Goal: Information Seeking & Learning: Check status

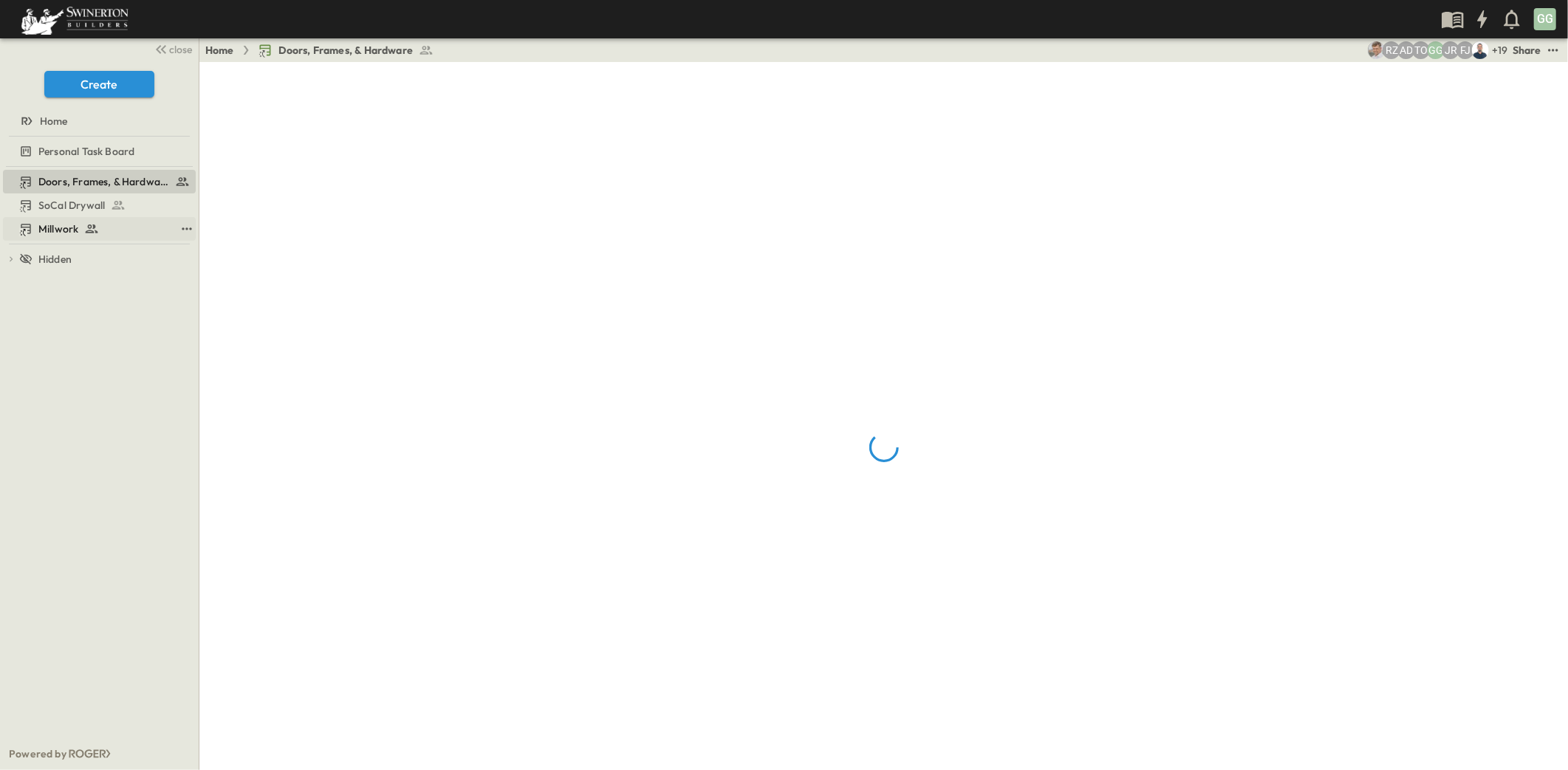
click at [56, 225] on span "Millwork" at bounding box center [58, 229] width 40 height 15
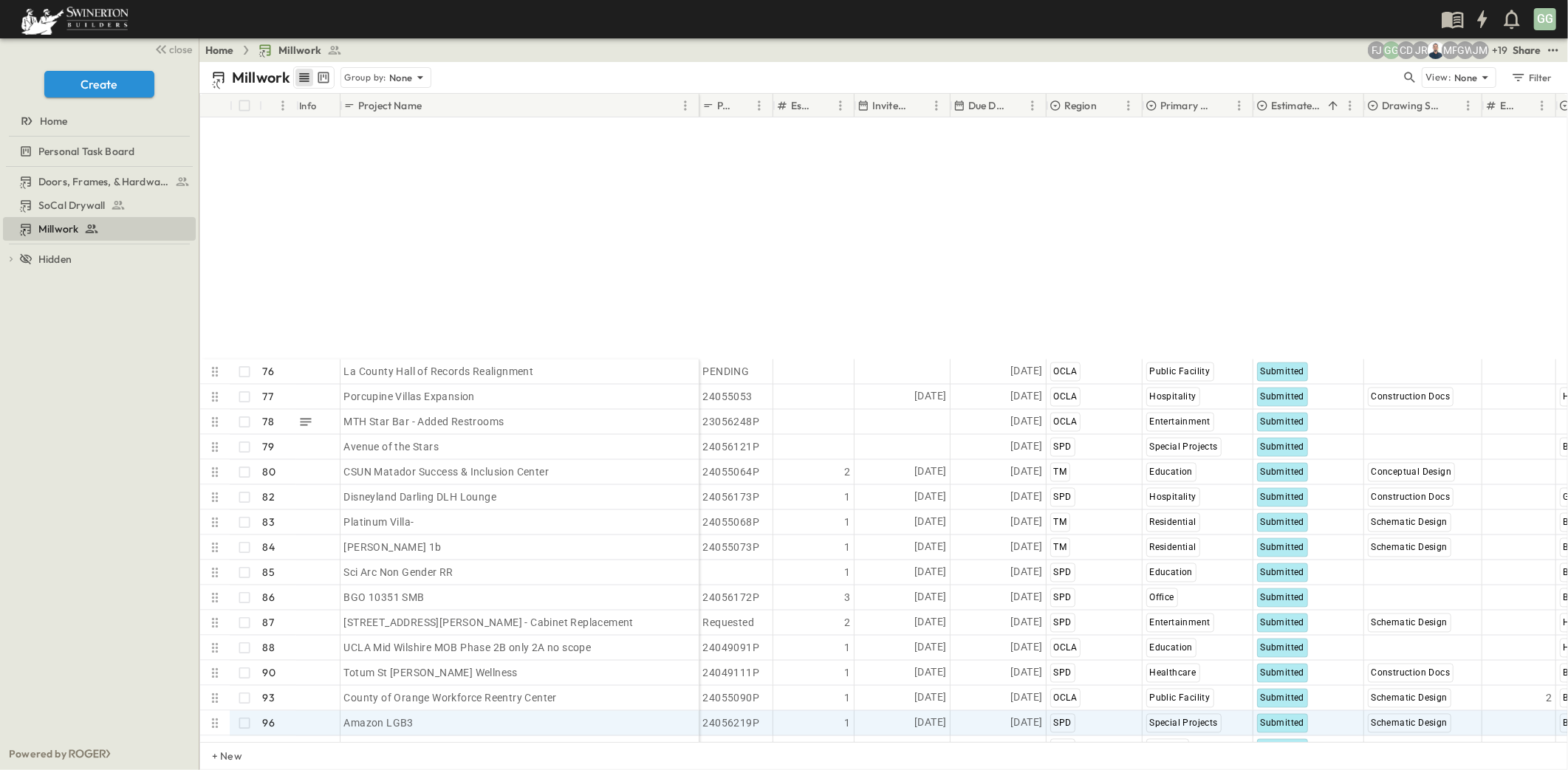
scroll to position [2460, 0]
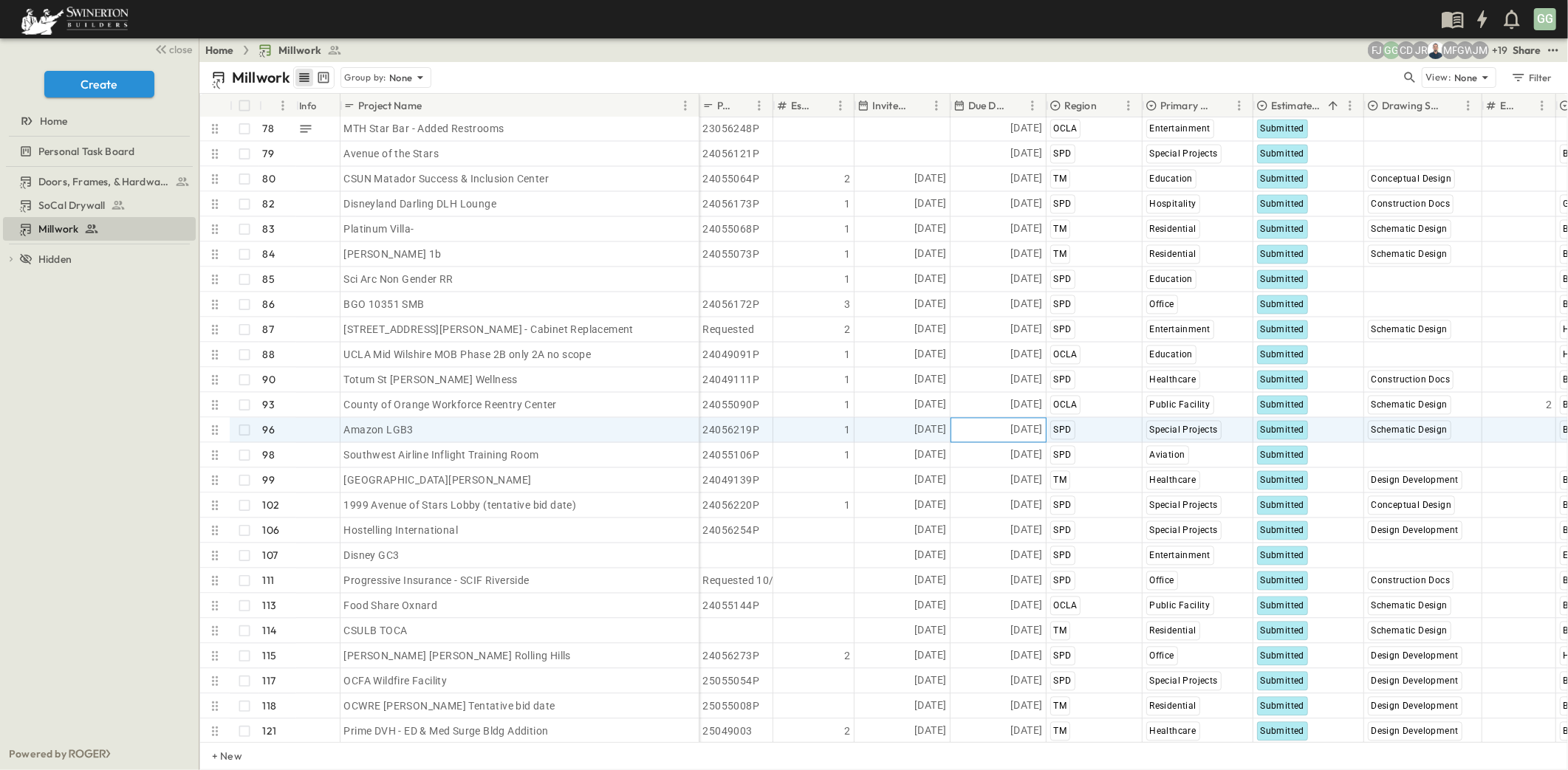
click at [1034, 424] on span "[DATE]" at bounding box center [1026, 430] width 32 height 17
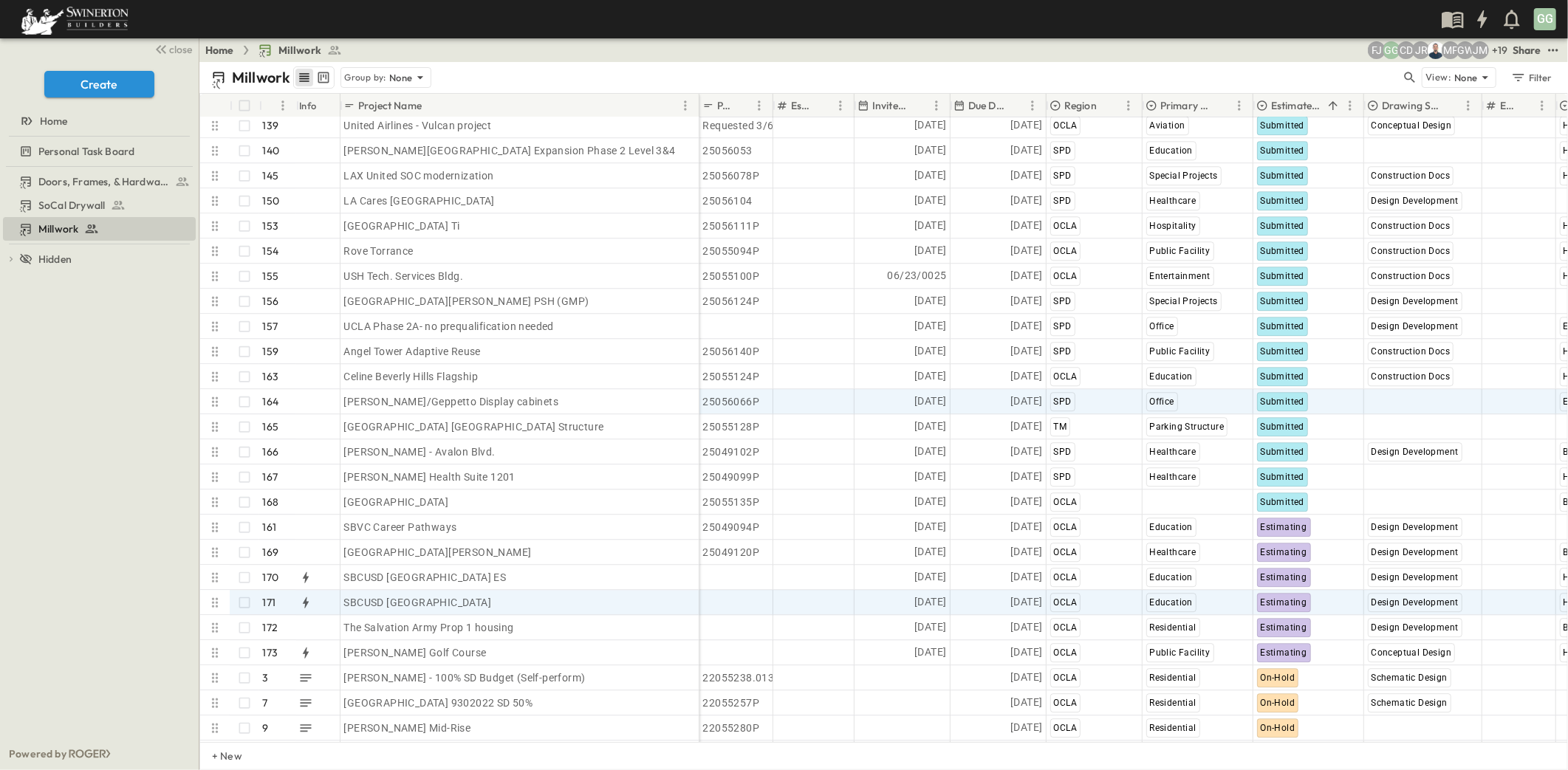
scroll to position [3347, 0]
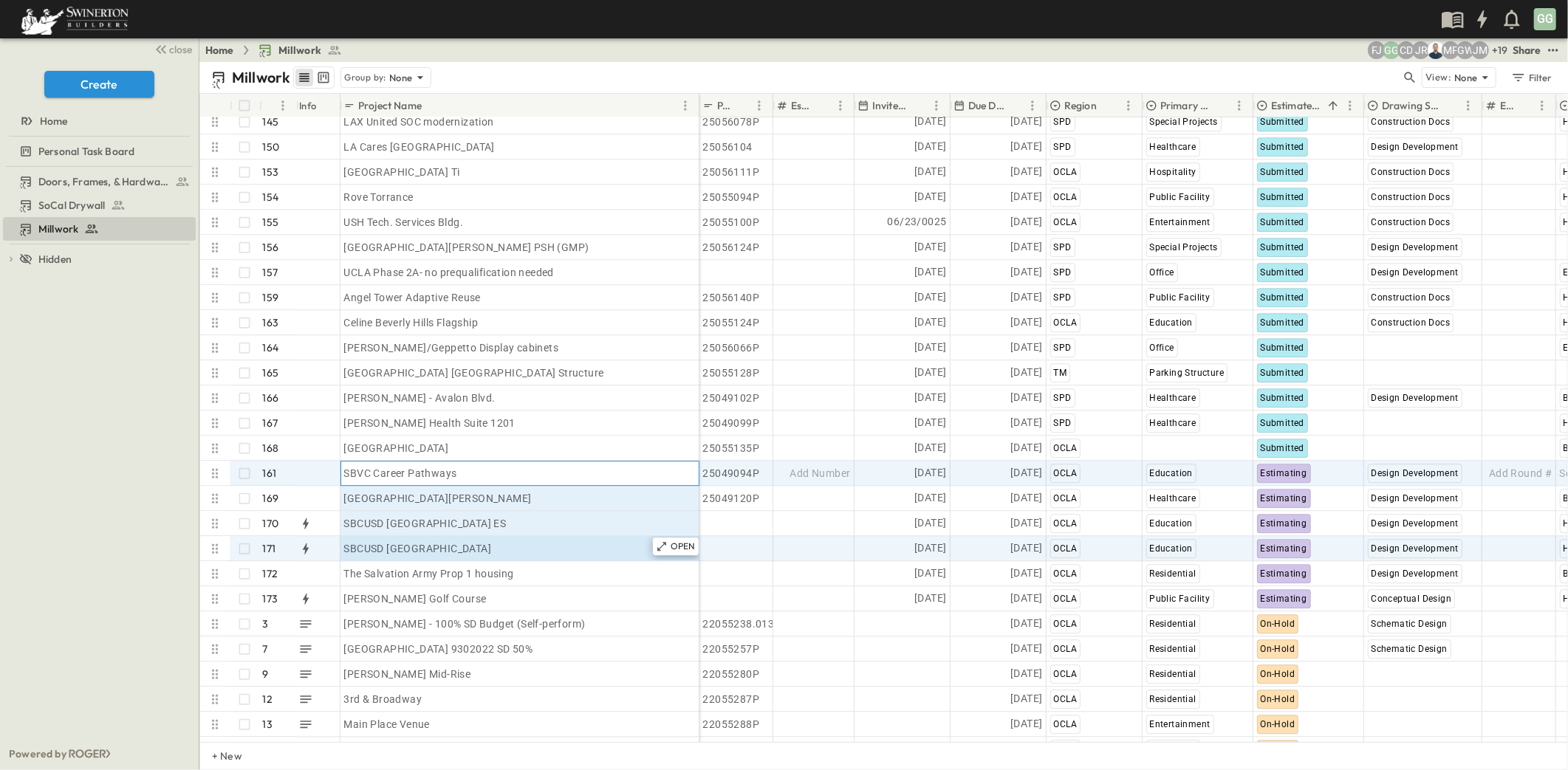
drag, startPoint x: 506, startPoint y: 473, endPoint x: 512, endPoint y: 541, distance: 68.3
click at [512, 541] on div "United Airlines - Vulcan project 139 OPEN United Airlines - Vulcan project [PER…" at bounding box center [450, 436] width 500 height 753
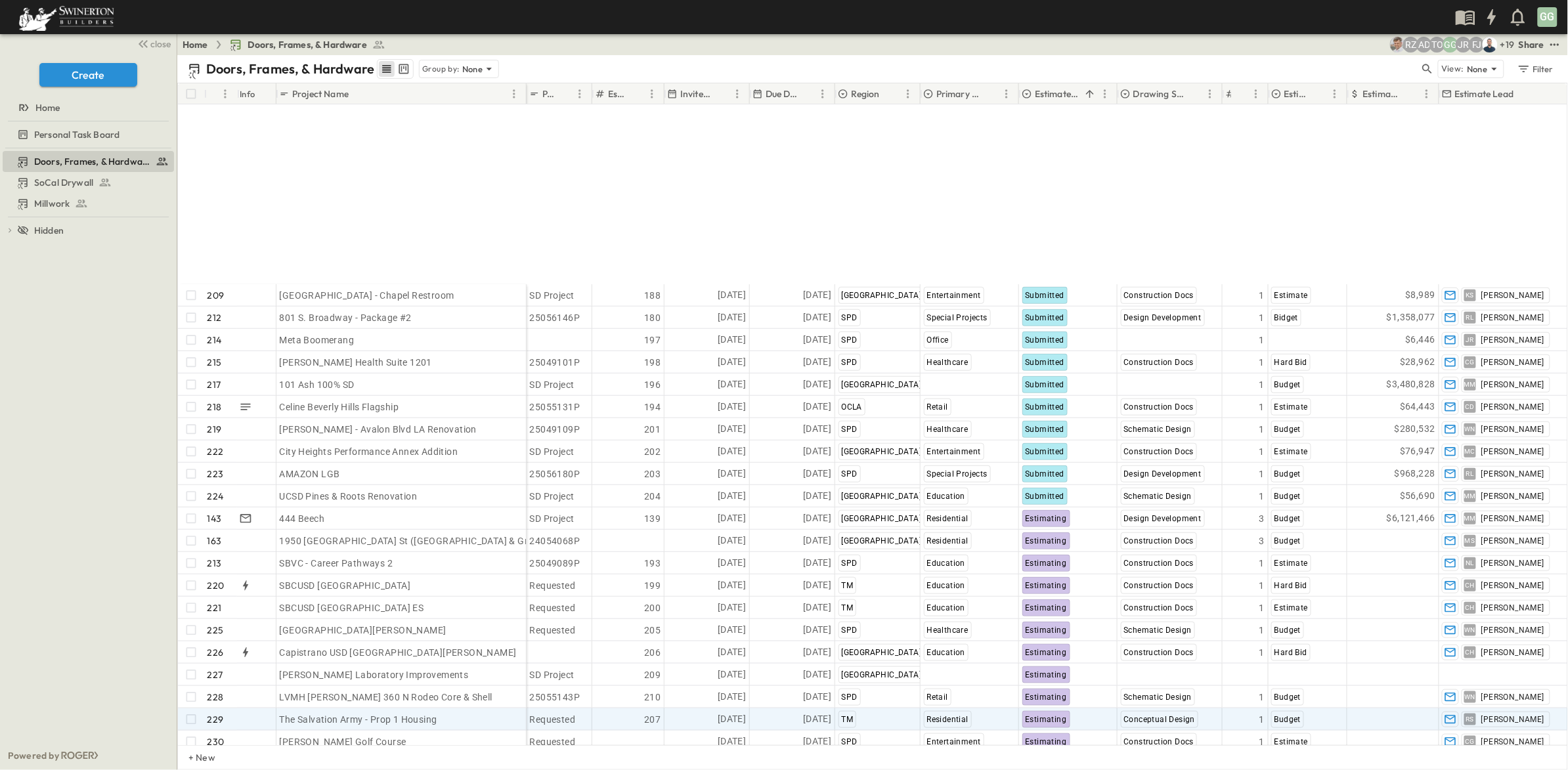
scroll to position [4685, 0]
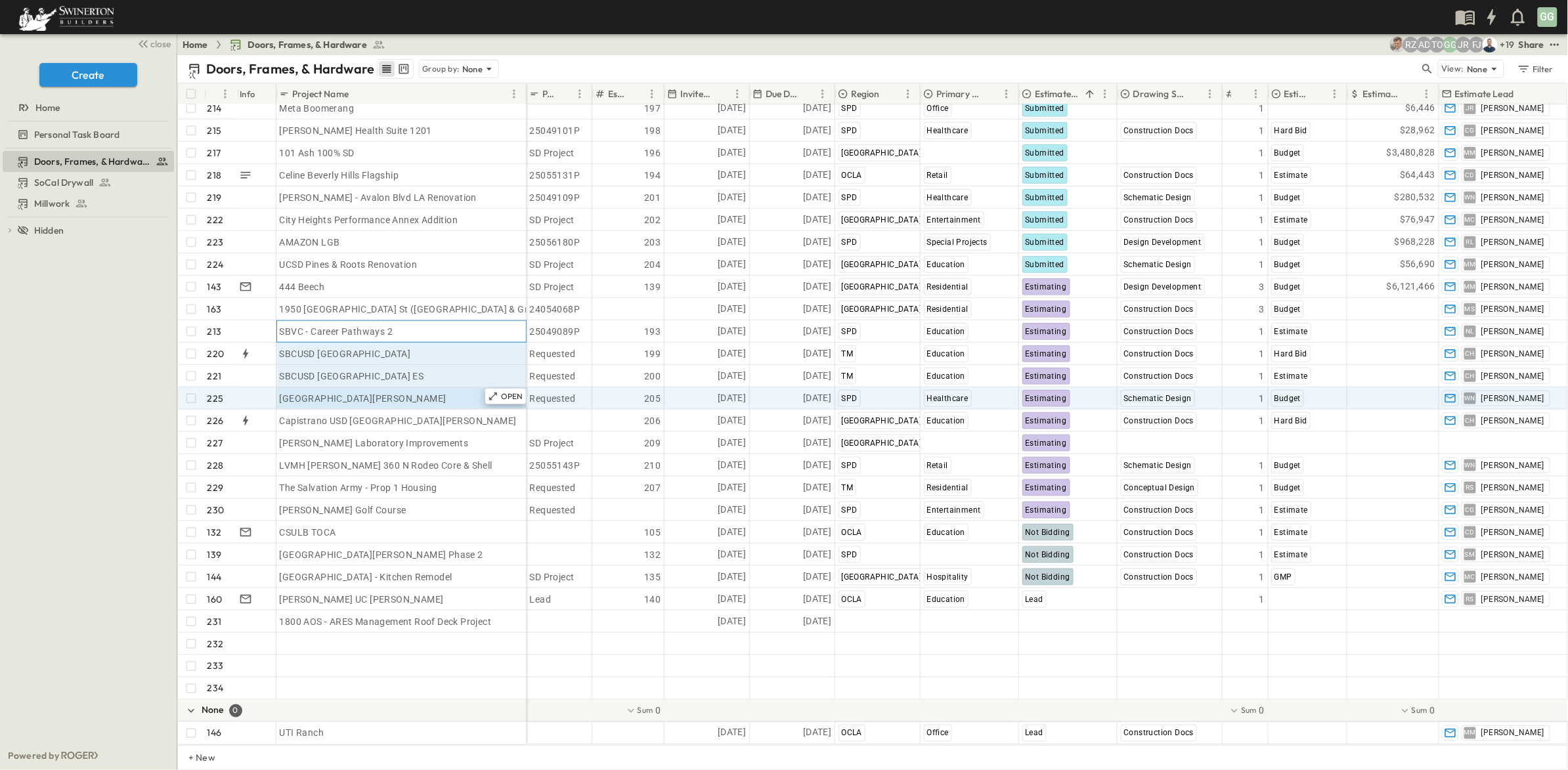
drag, startPoint x: 433, startPoint y: 315, endPoint x: 435, endPoint y: 380, distance: 65.0
click at [435, 380] on div "209 OPEN Jamul Casino - Chapel Restroom 212 OPEN 801 S. Broadway - Package #2 2…" at bounding box center [352, 399] width 348 height 692
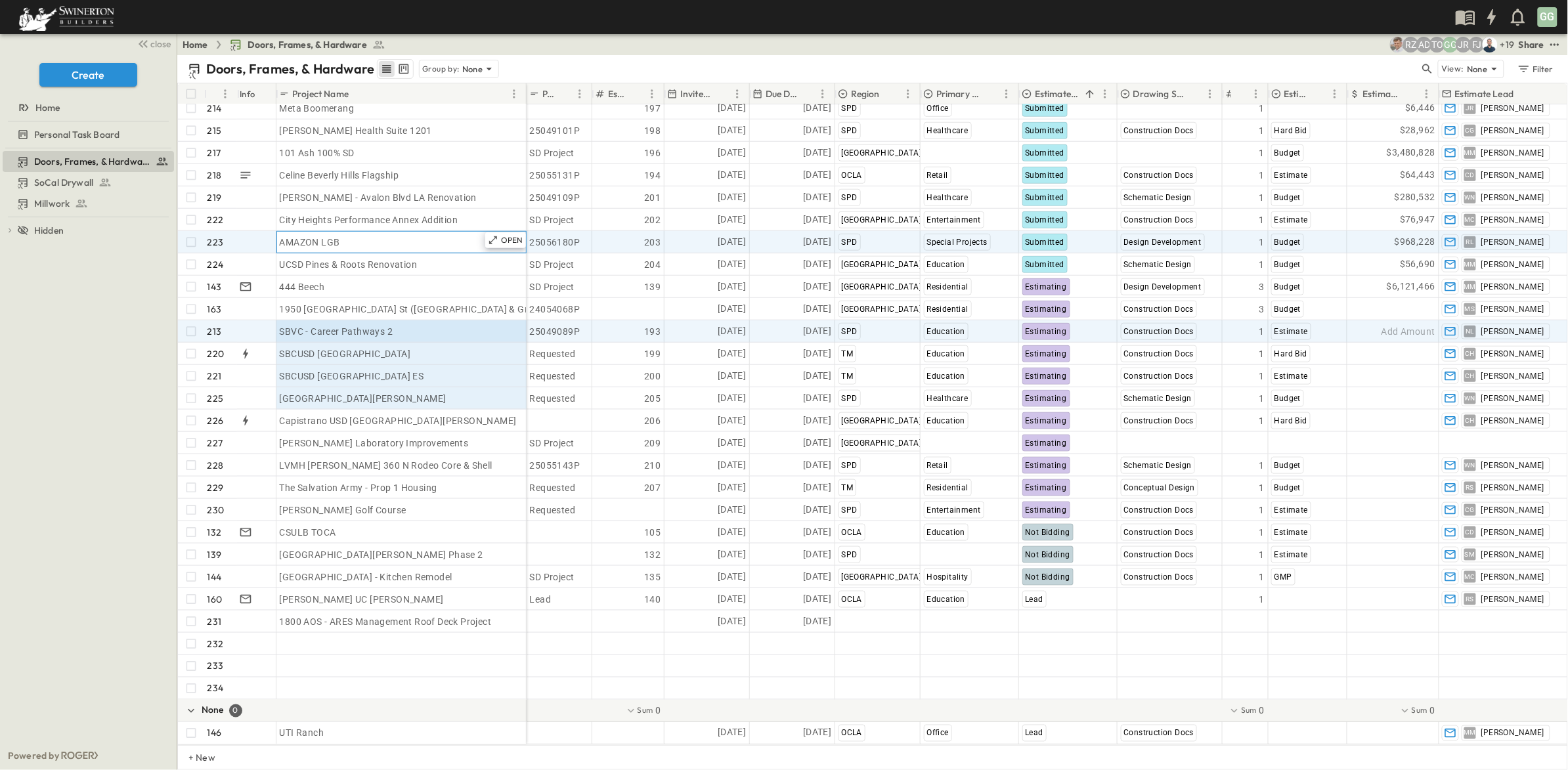
click at [395, 233] on div "AMAZON LGB" at bounding box center [401, 242] width 243 height 18
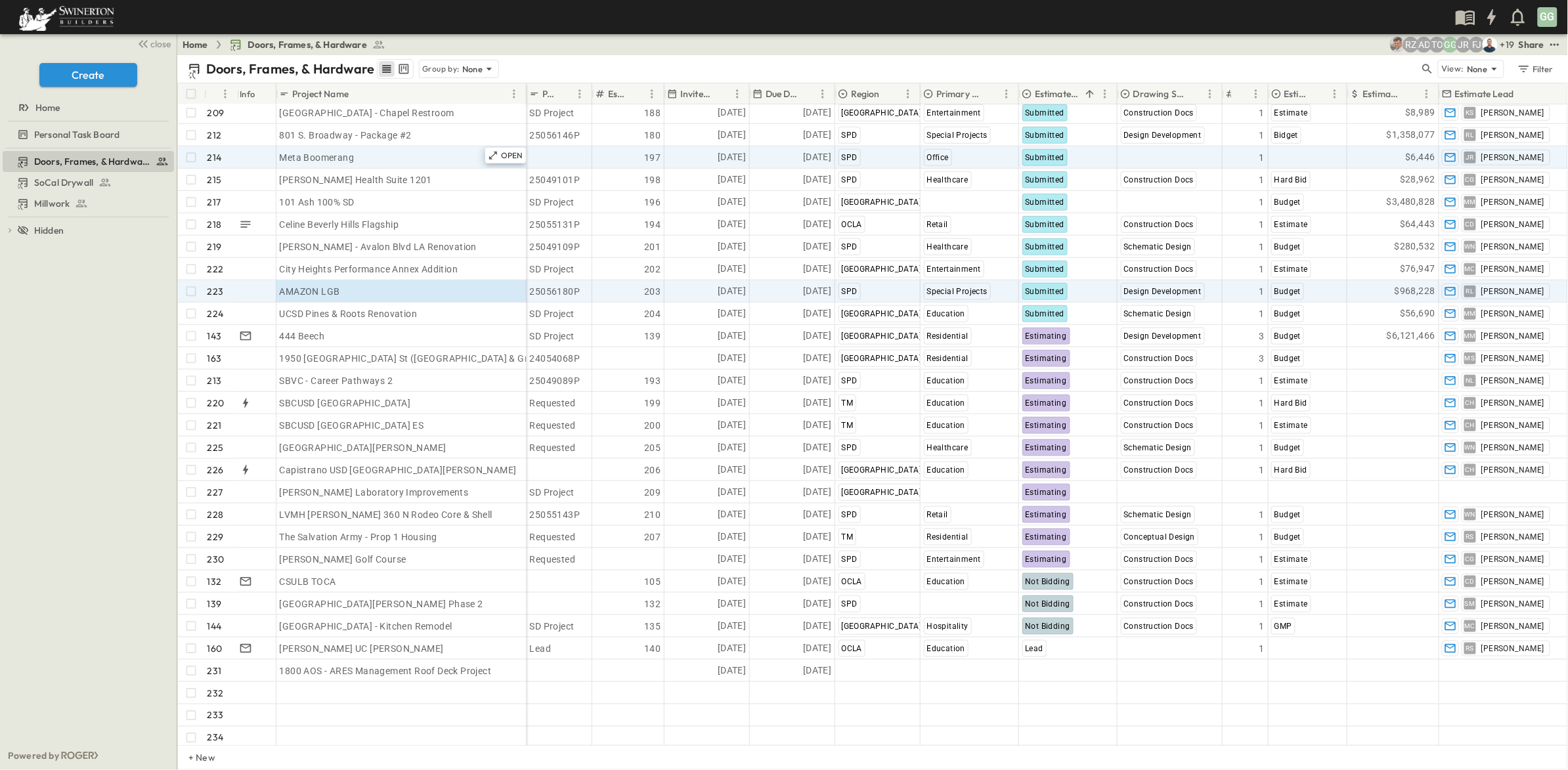
scroll to position [4587, 0]
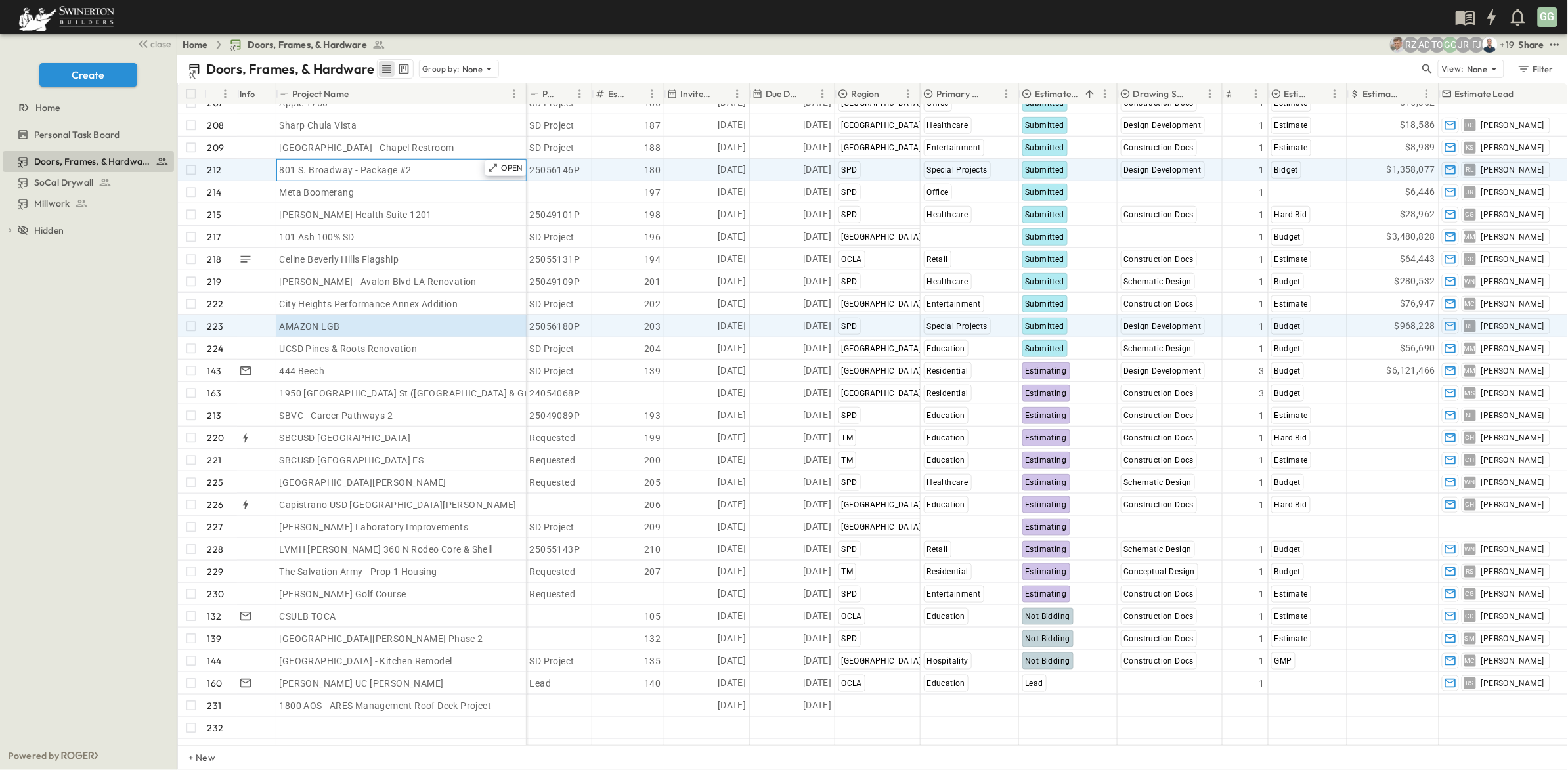
click at [362, 175] on span "801 S. Broadway - Package #2" at bounding box center [345, 170] width 132 height 13
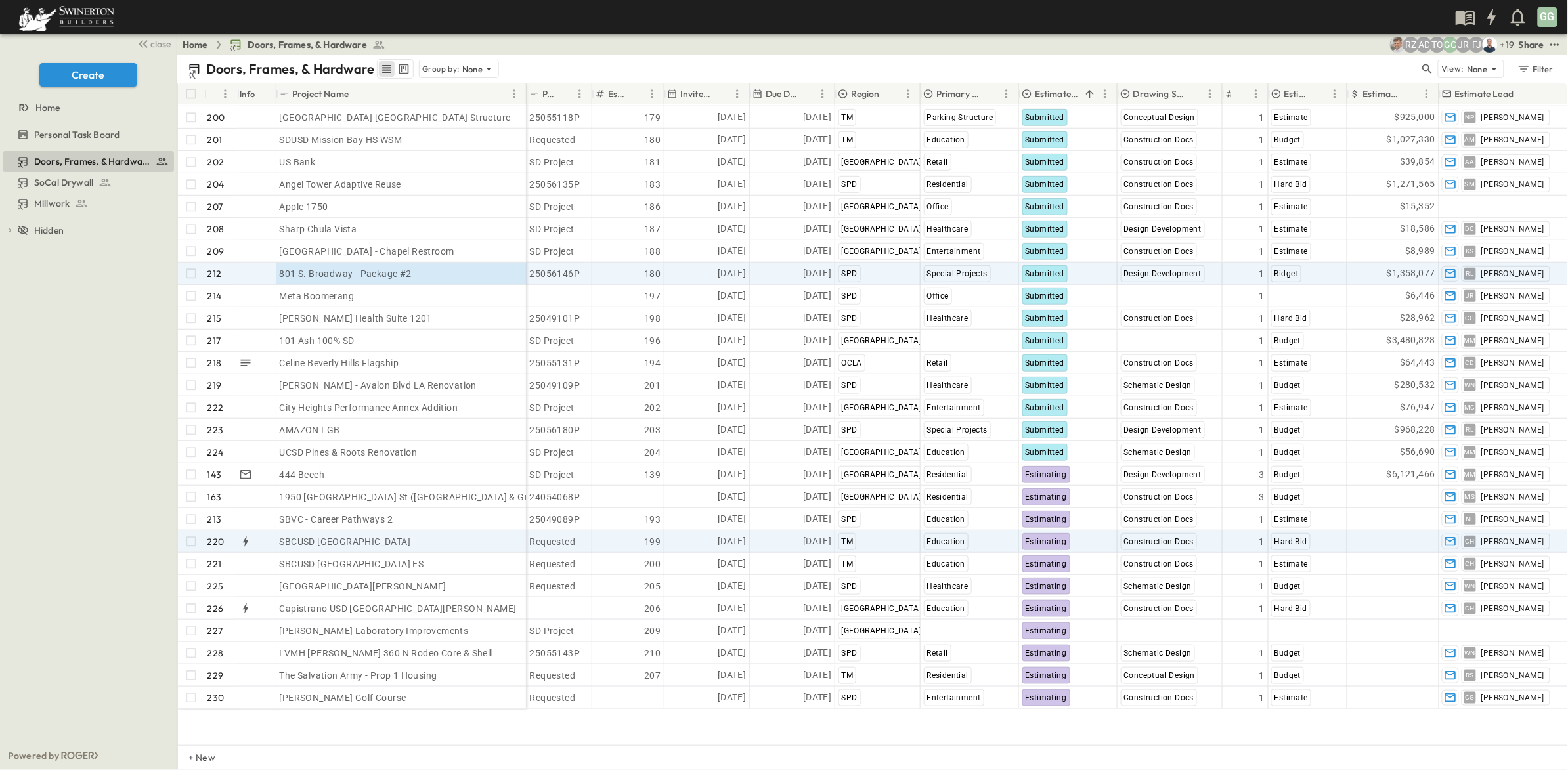
scroll to position [4390, 0]
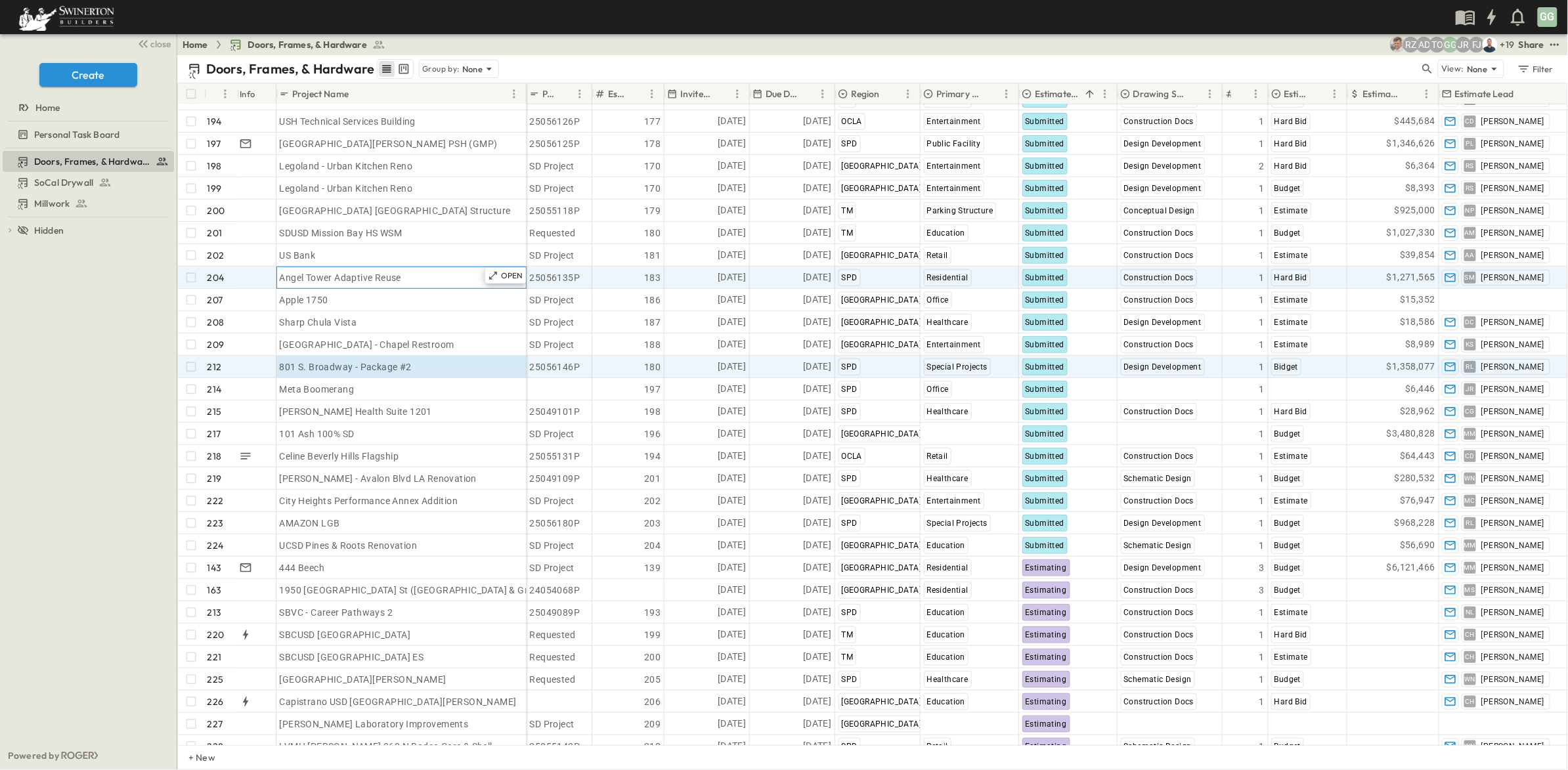
click at [322, 280] on span "Angel Tower Adaptive Reuse" at bounding box center [340, 278] width 122 height 13
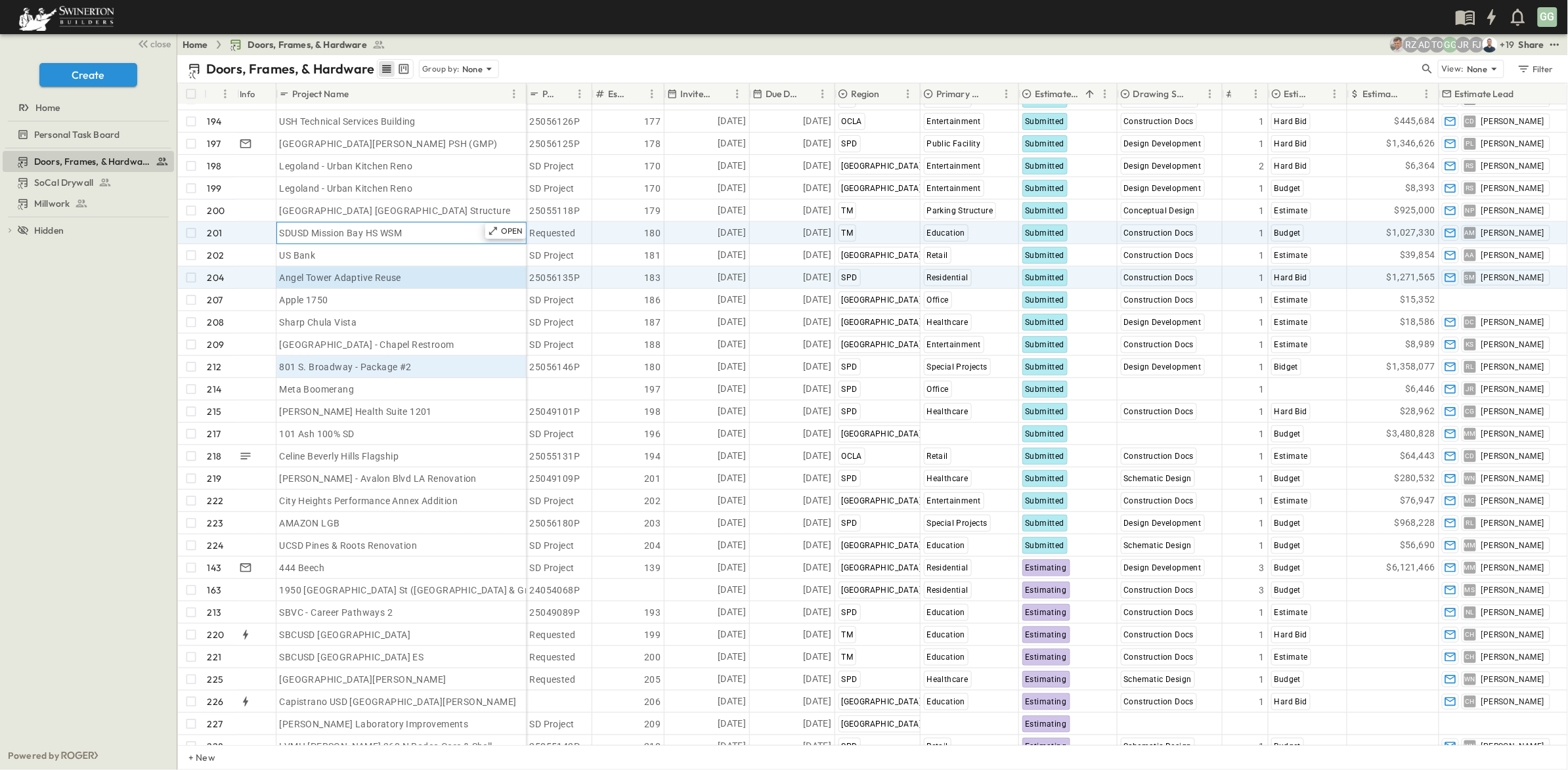
click at [397, 234] on span "SDUSD Mission Bay HS WSM" at bounding box center [341, 233] width 123 height 13
